Goal: Information Seeking & Learning: Learn about a topic

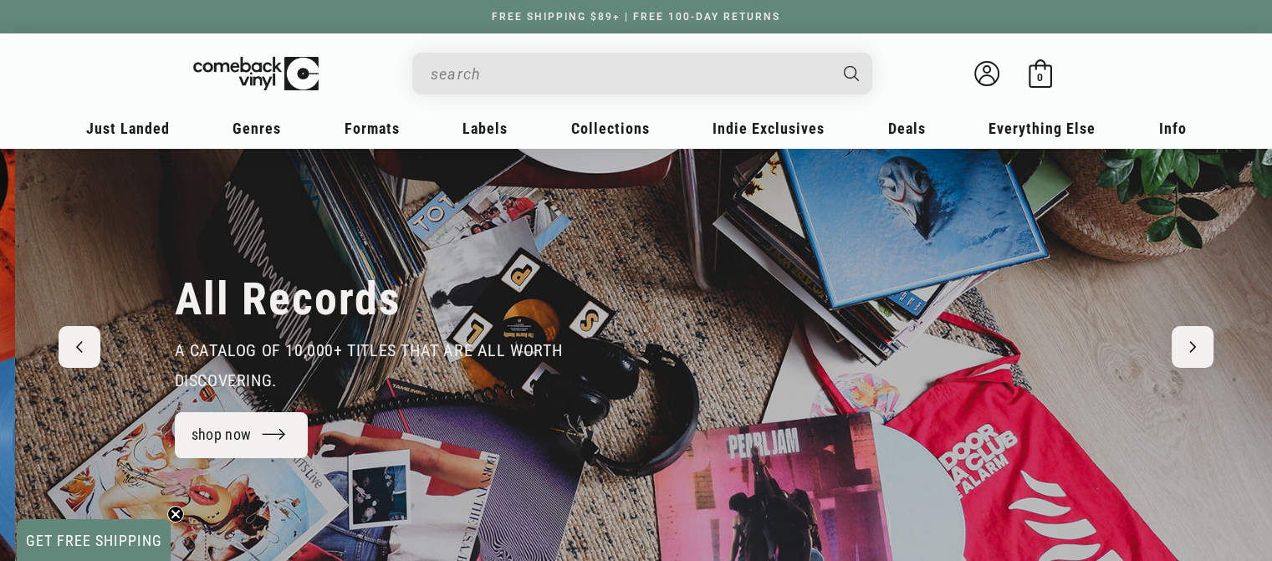
scroll to position [0, 2543]
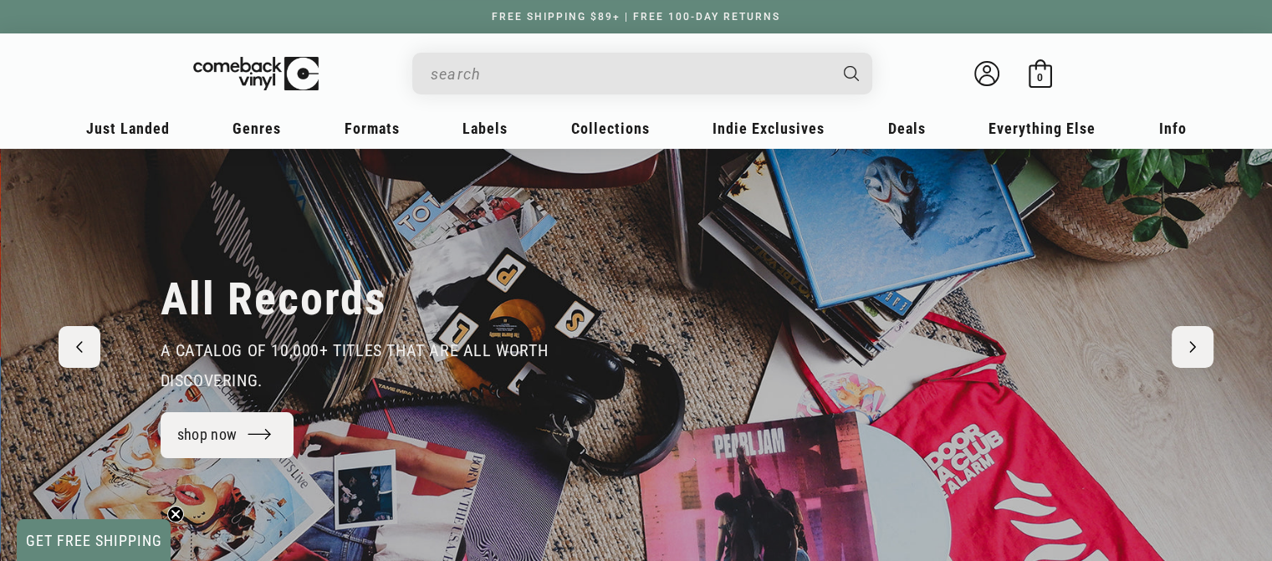
click at [532, 76] on input "When autocomplete results are available use up and down arrows to review and en…" at bounding box center [629, 74] width 396 height 34
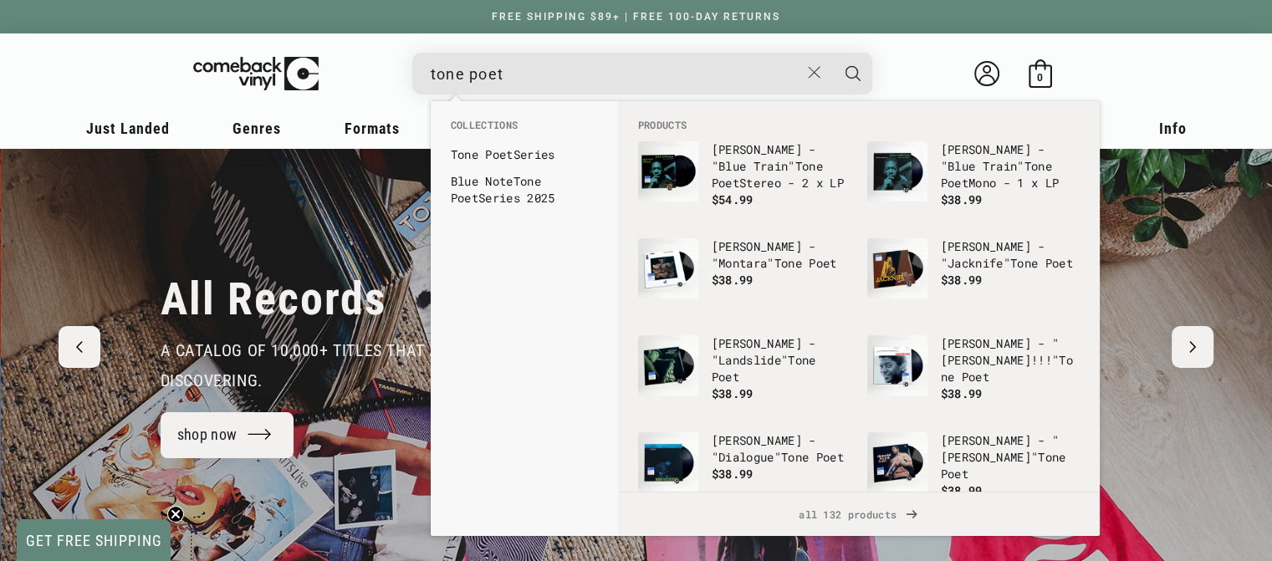
type input "tone poet"
click at [832, 53] on button "Search" at bounding box center [853, 74] width 42 height 42
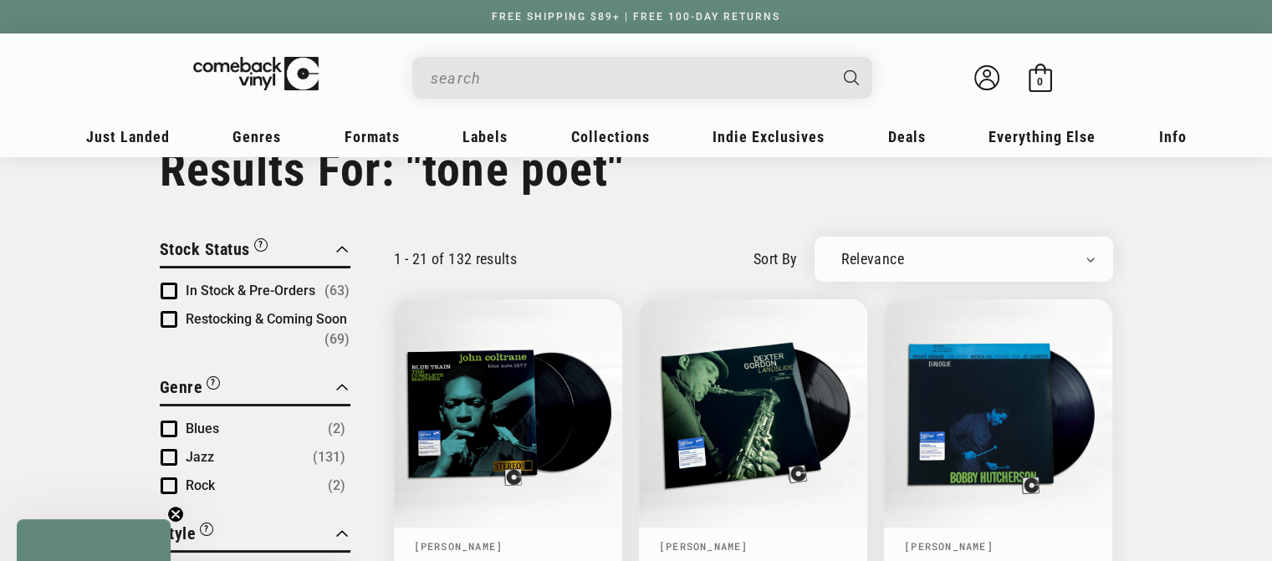
type input "tone poet"
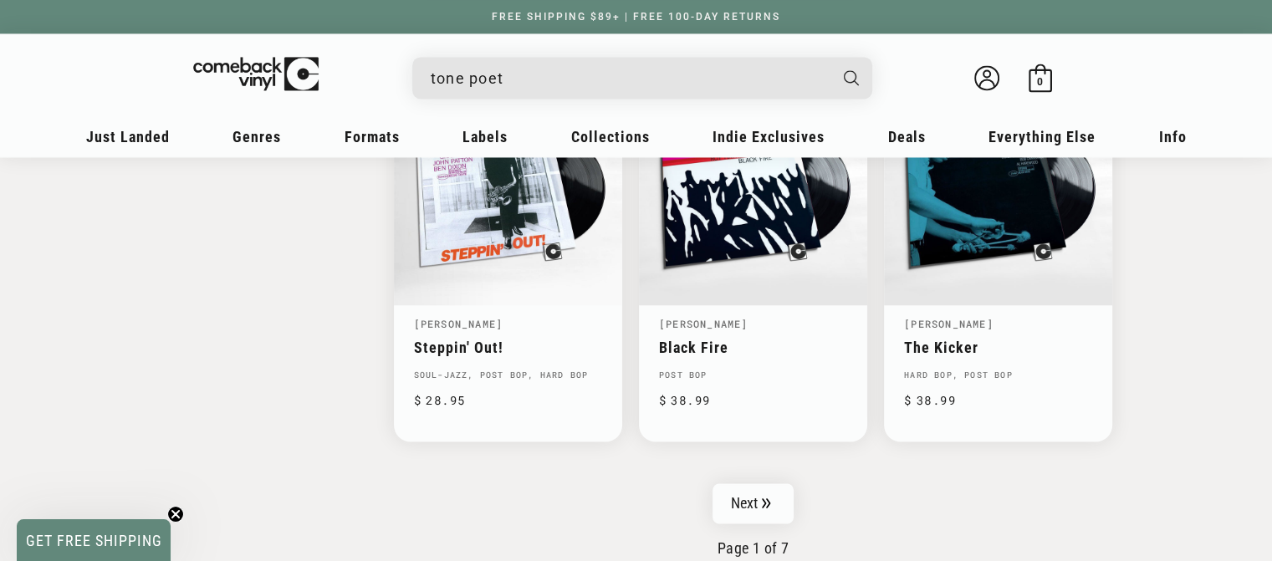
scroll to position [2653, 0]
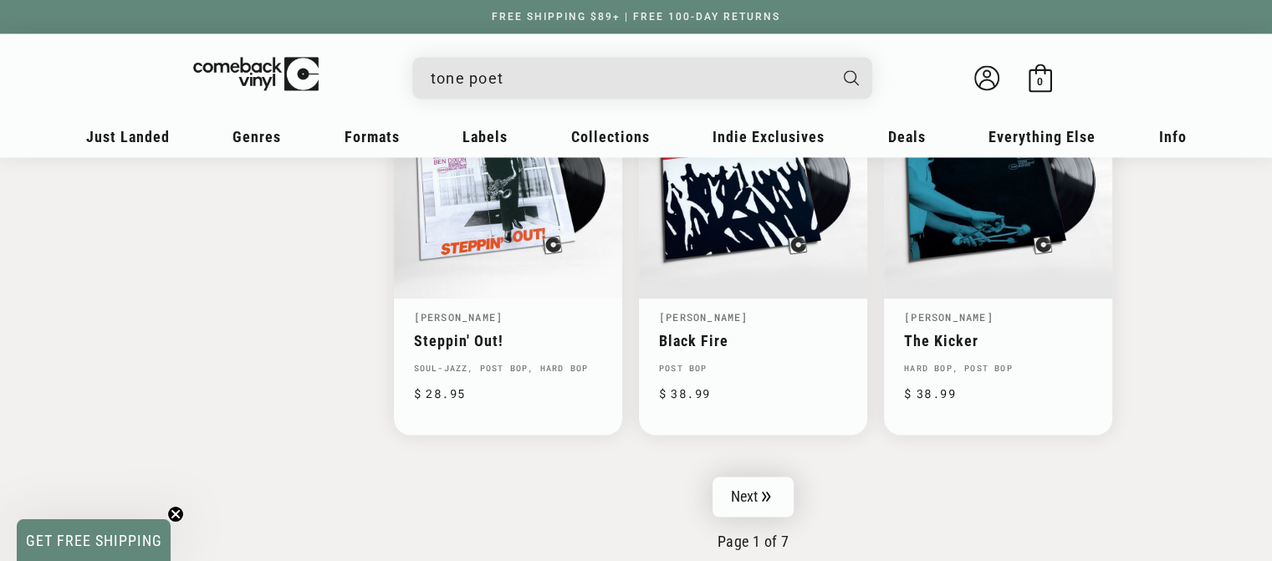
click at [763, 491] on icon "Pagination" at bounding box center [766, 496] width 9 height 11
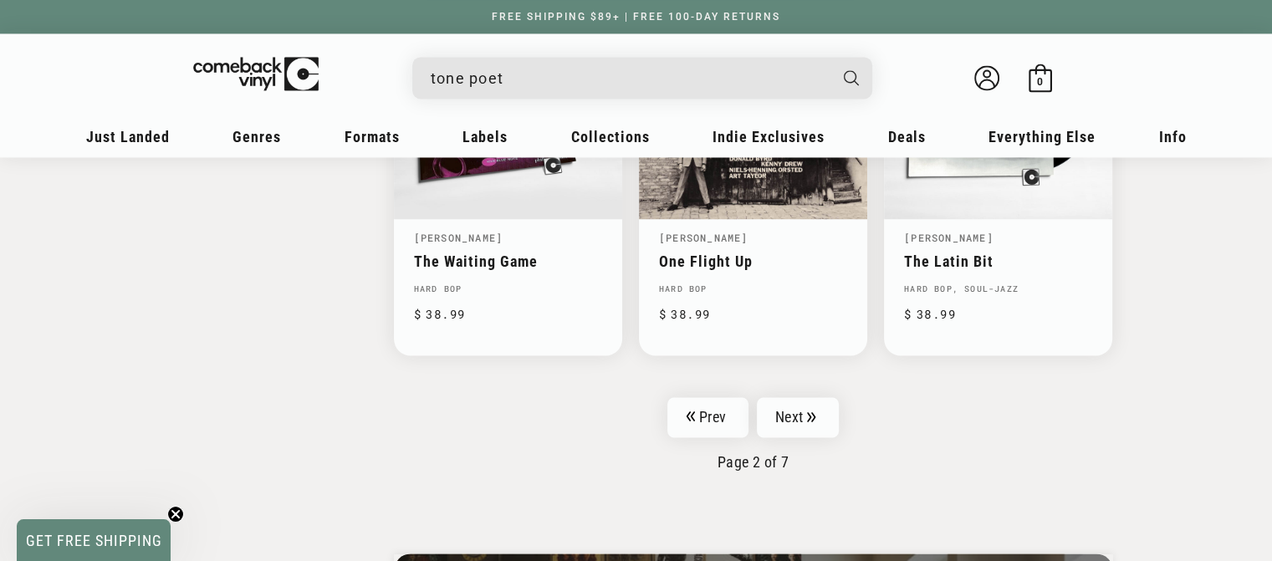
scroll to position [2762, 0]
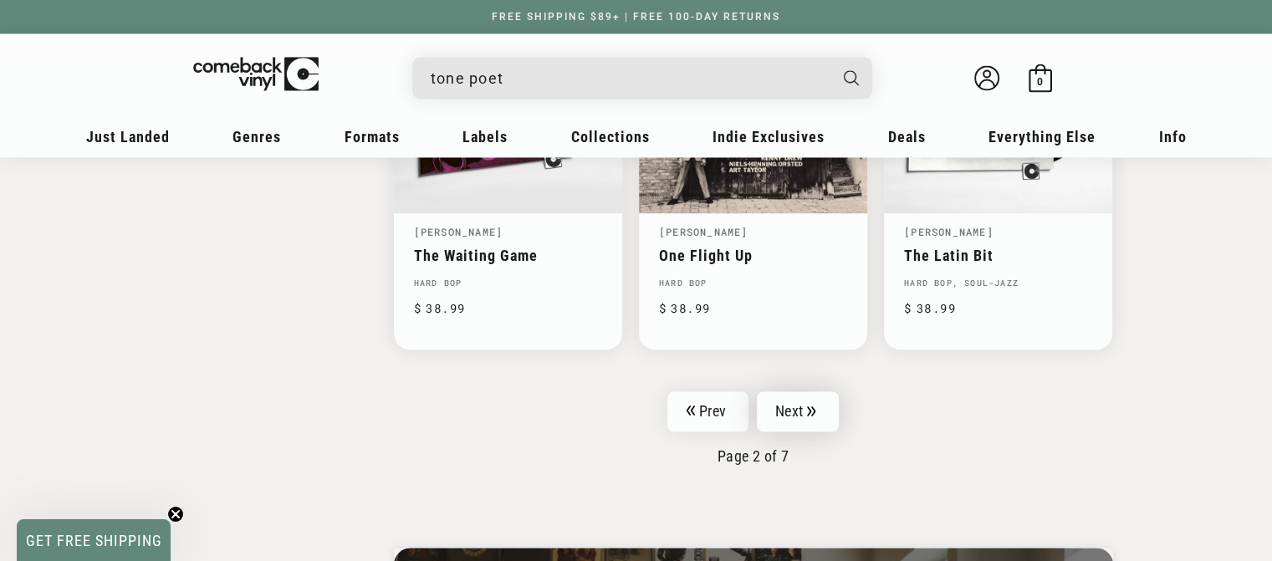
click at [813, 404] on link "Next" at bounding box center [798, 411] width 82 height 40
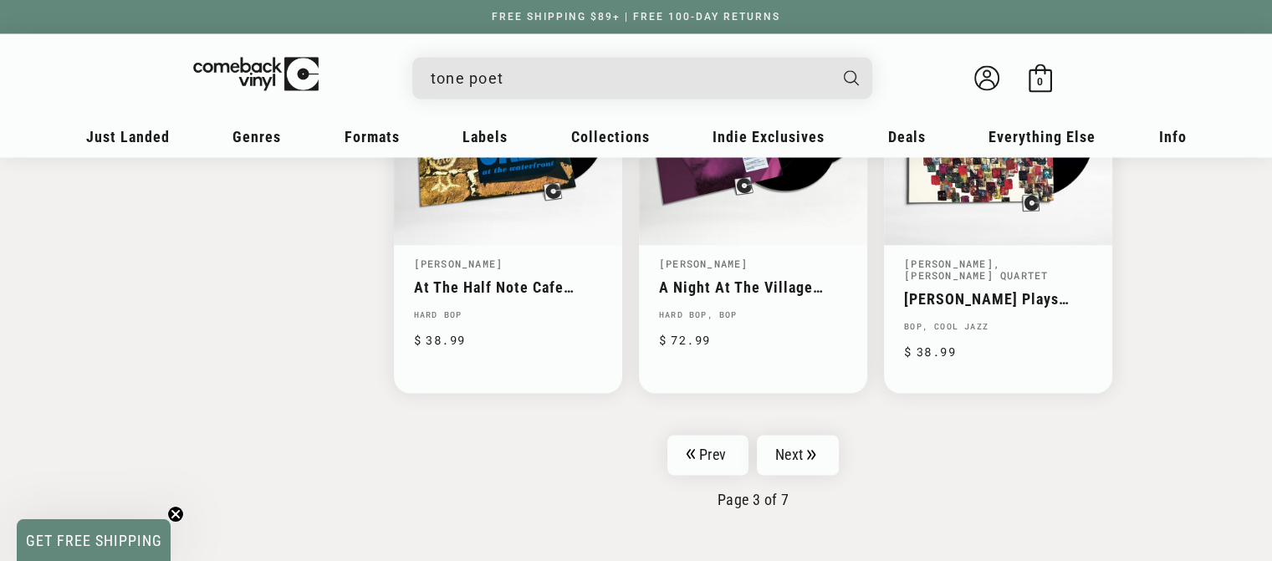
scroll to position [2708, 0]
click at [806, 433] on link "Next" at bounding box center [798, 453] width 82 height 40
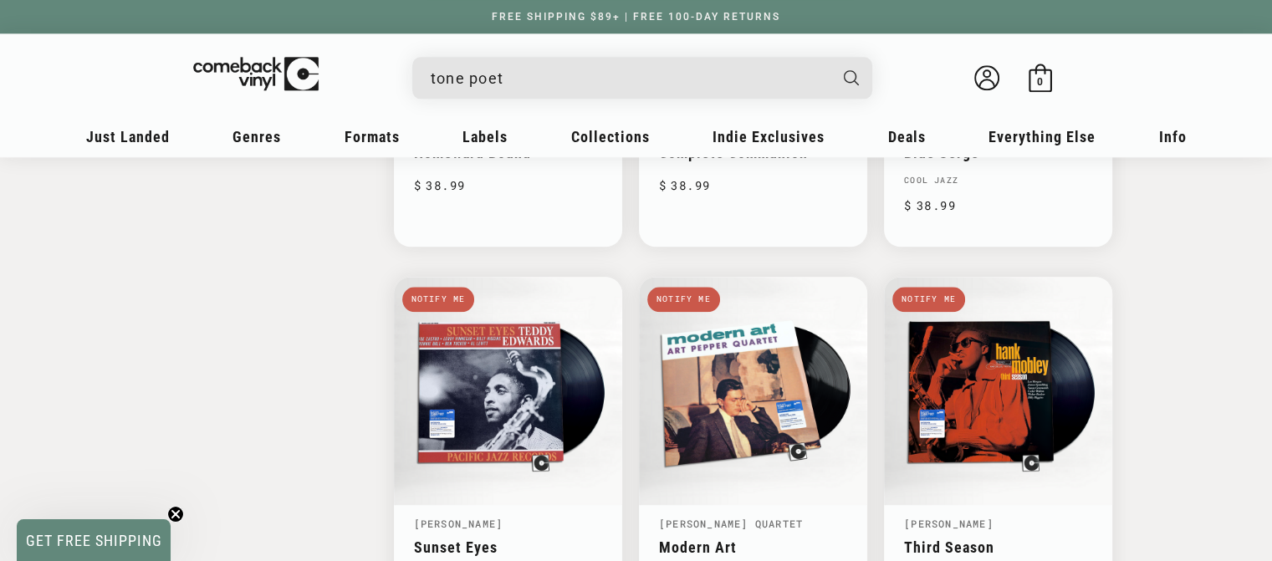
scroll to position [2153, 0]
